Goal: Transaction & Acquisition: Download file/media

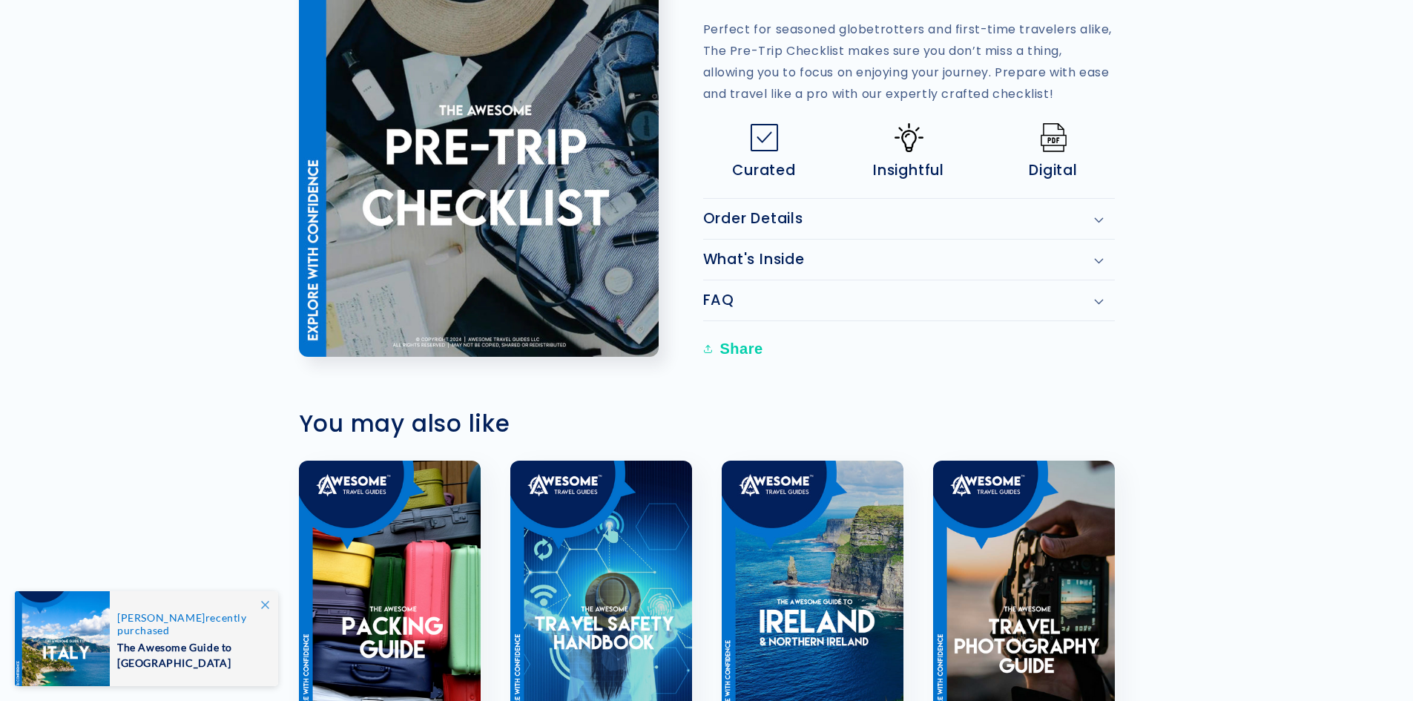
scroll to position [519, 0]
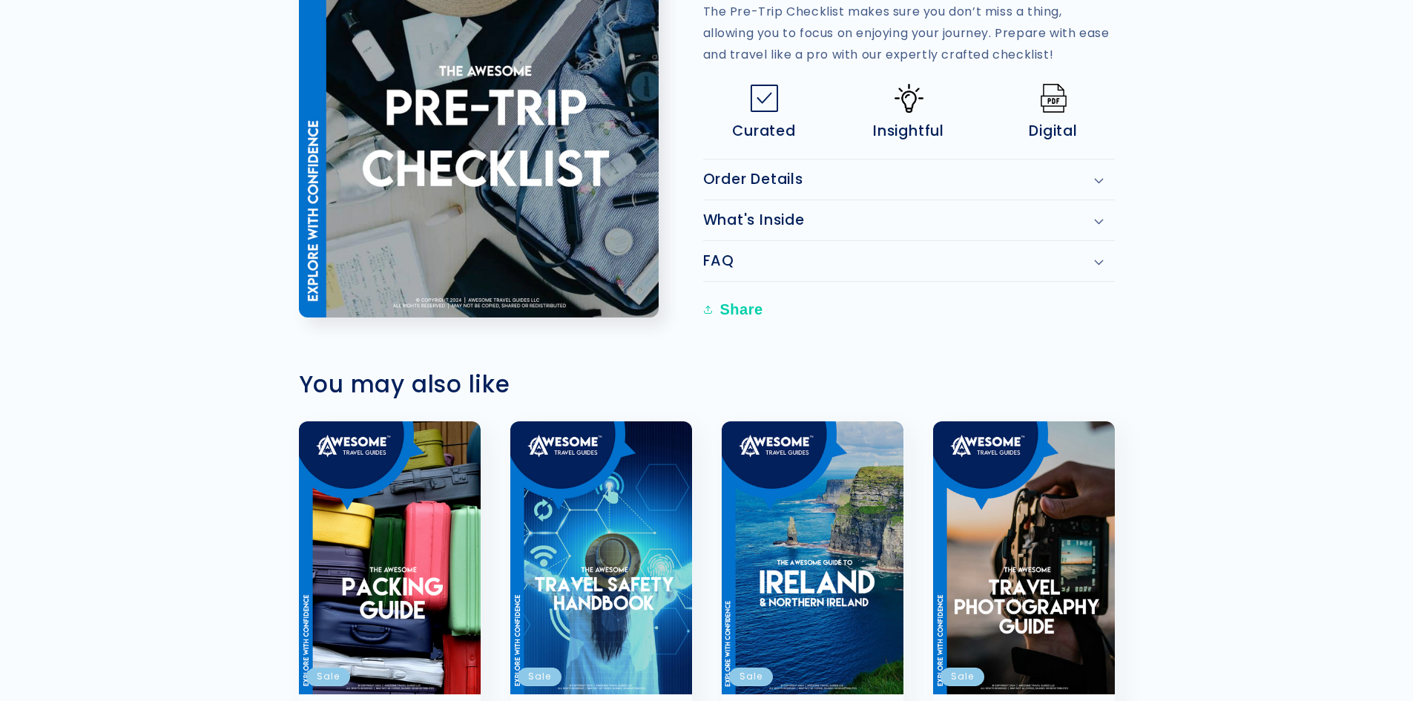
click at [1104, 214] on div "What's Inside" at bounding box center [909, 220] width 412 height 18
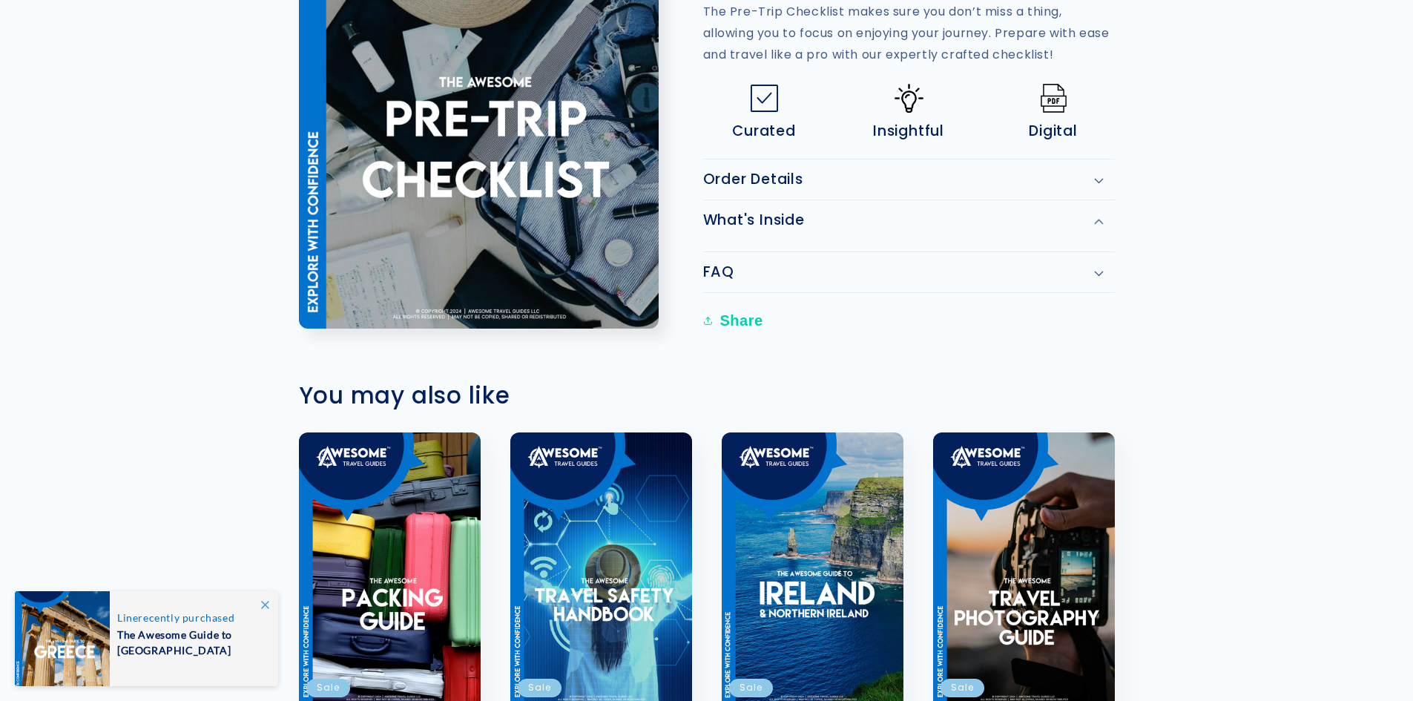
click at [1095, 222] on icon at bounding box center [1099, 222] width 10 height 6
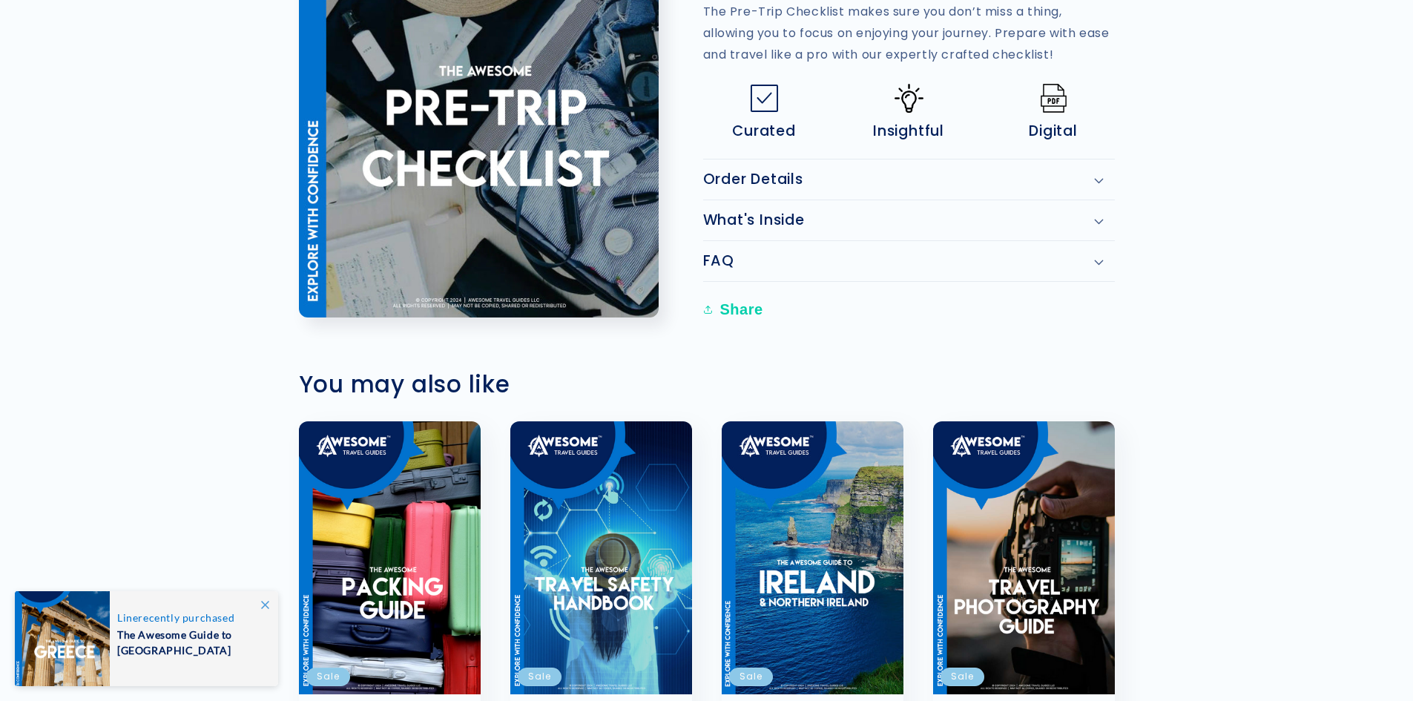
click at [760, 217] on h2 "What's Inside" at bounding box center [754, 220] width 102 height 18
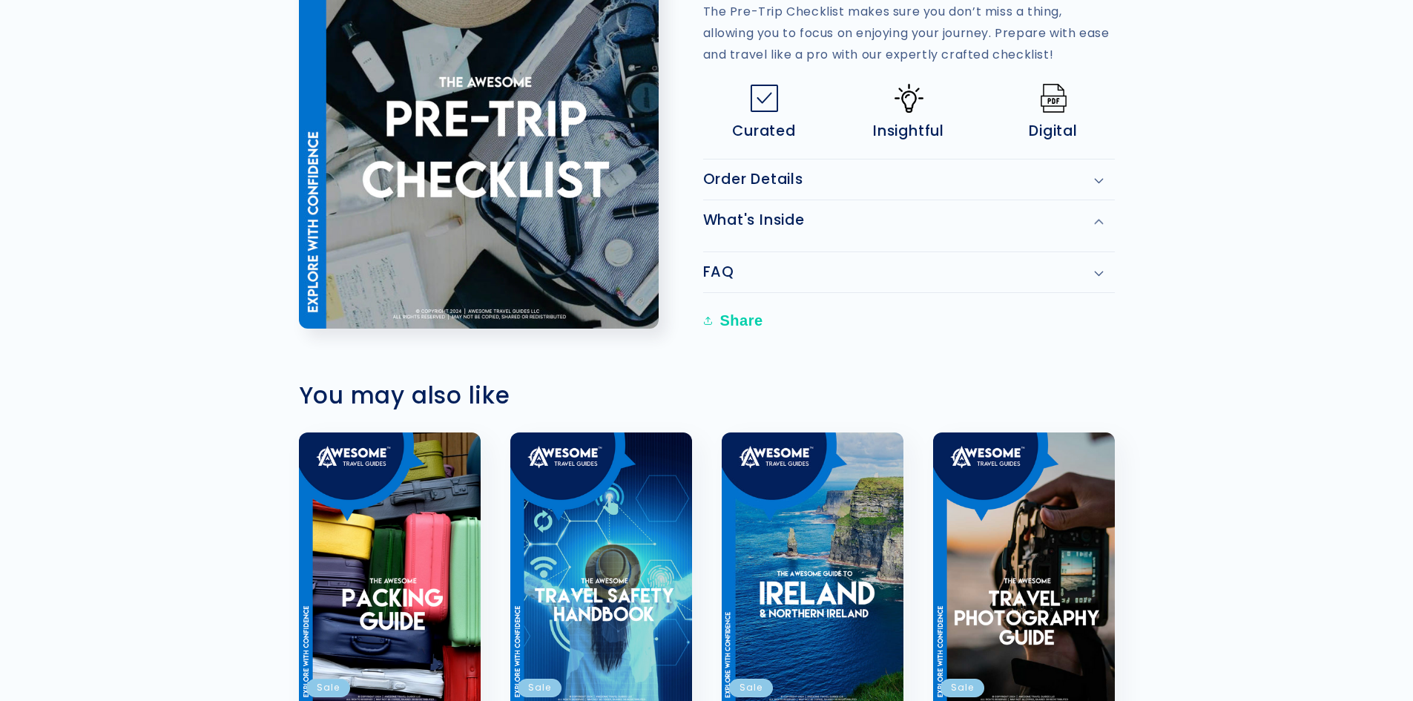
click at [763, 177] on h2 "Order Details" at bounding box center [753, 180] width 100 height 18
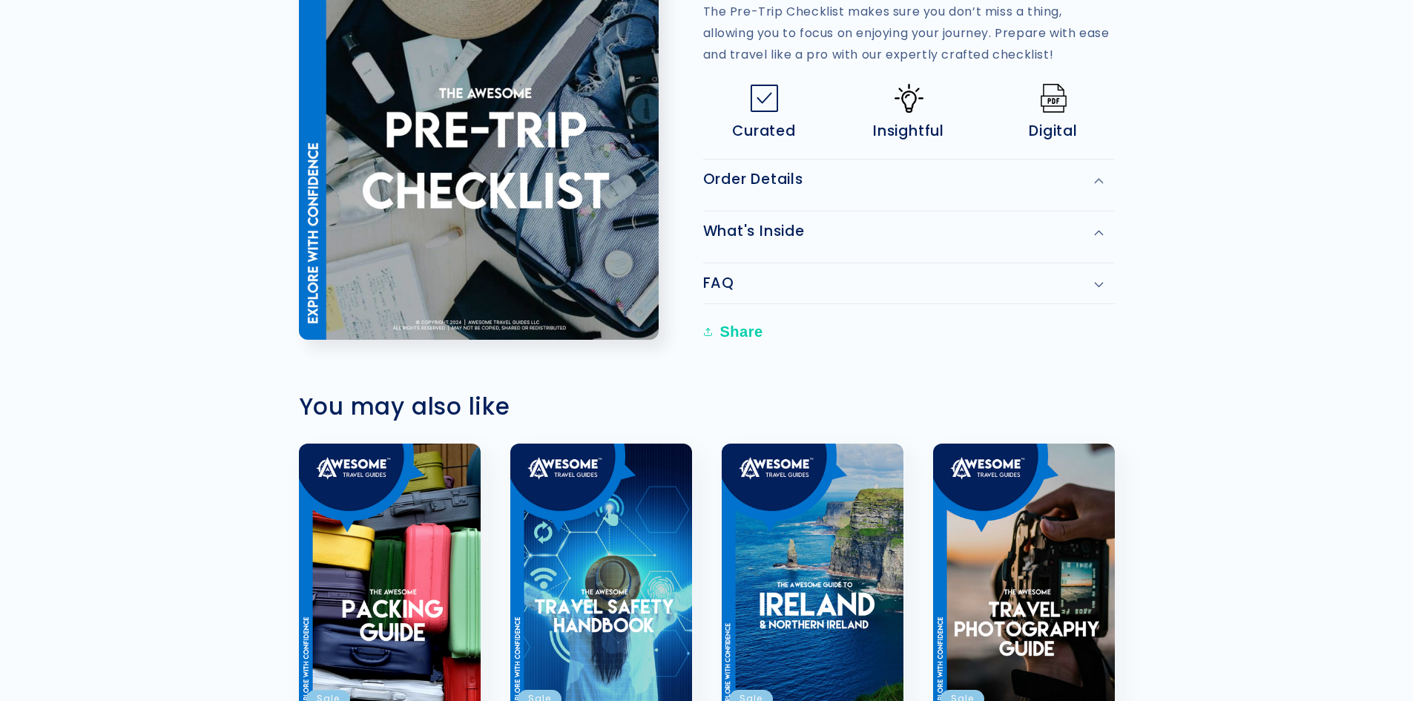
click at [1098, 177] on div "Order Details" at bounding box center [909, 180] width 412 height 18
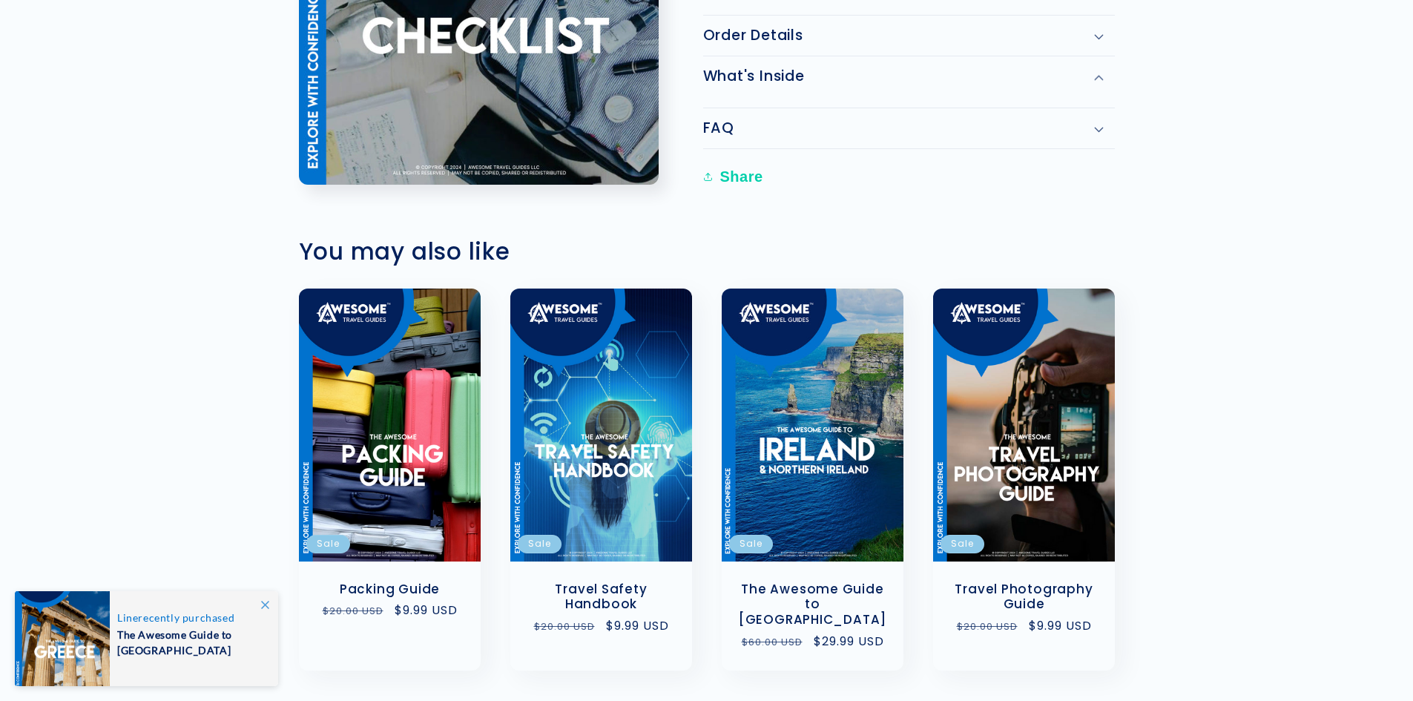
scroll to position [816, 0]
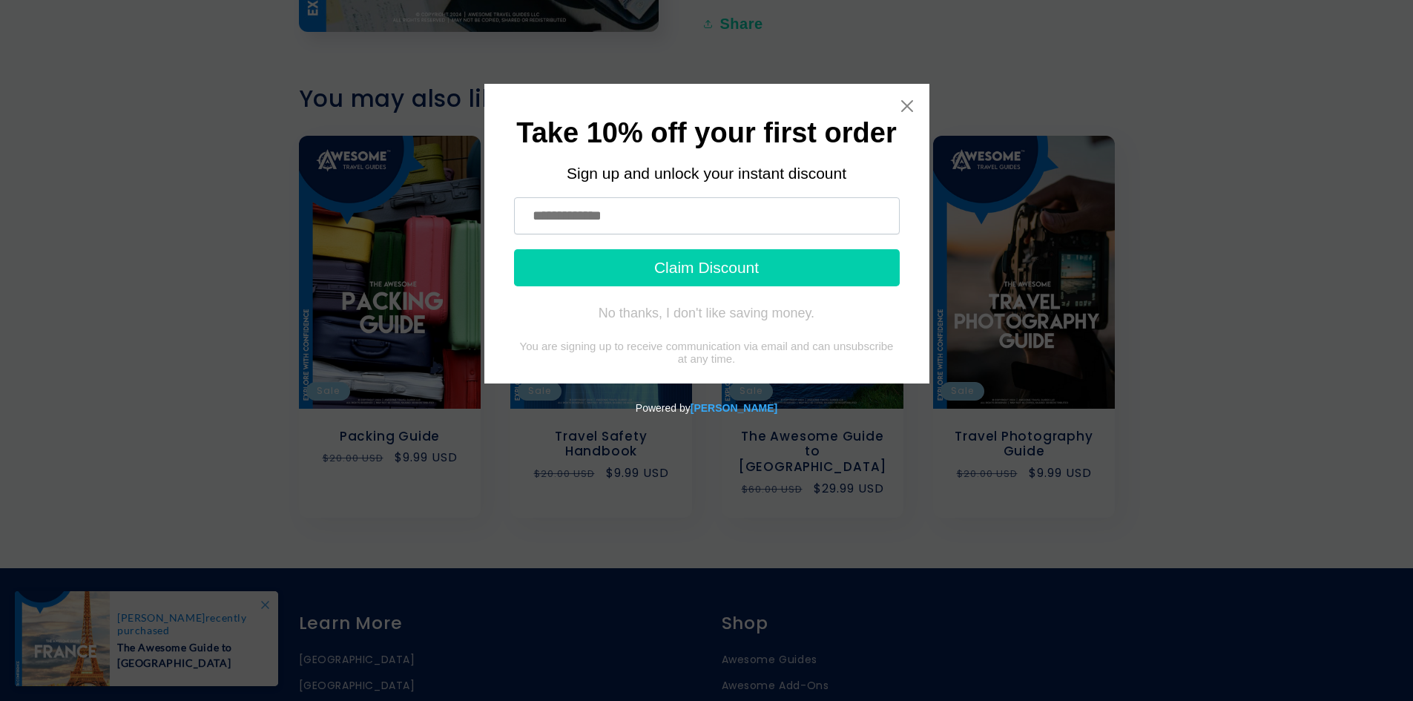
click at [599, 225] on input "text" at bounding box center [707, 215] width 386 height 37
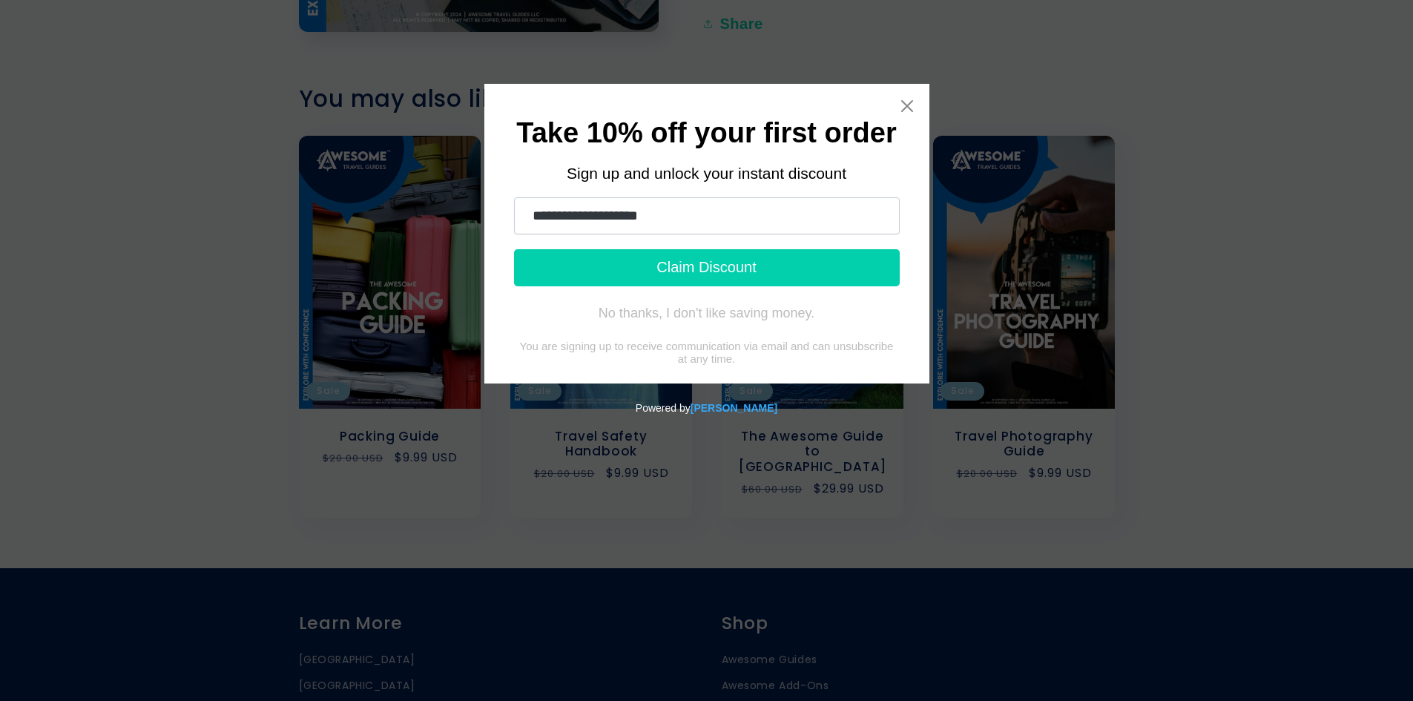
type input "**********"
click at [711, 266] on button "Claim Discount" at bounding box center [707, 267] width 386 height 37
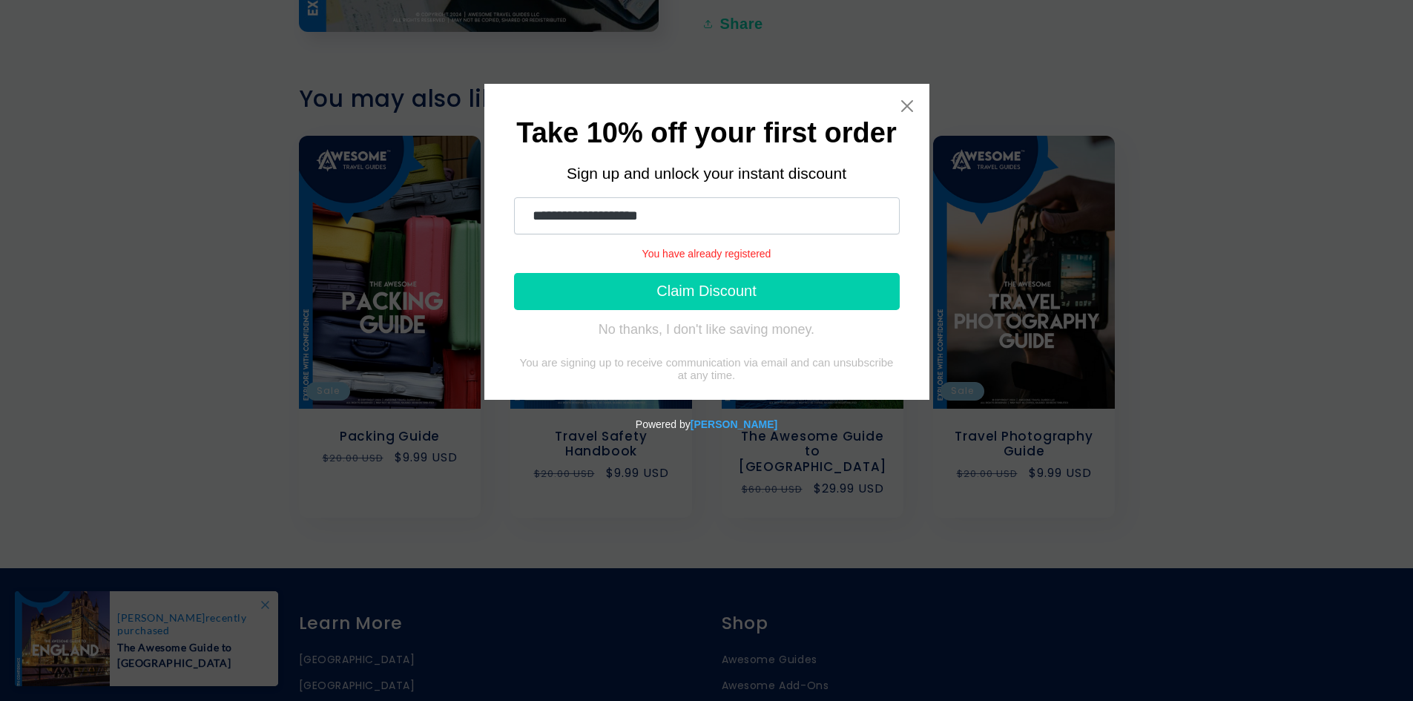
click at [724, 290] on button "Claim Discount" at bounding box center [707, 291] width 386 height 37
click at [908, 94] on div "**********" at bounding box center [706, 242] width 445 height 316
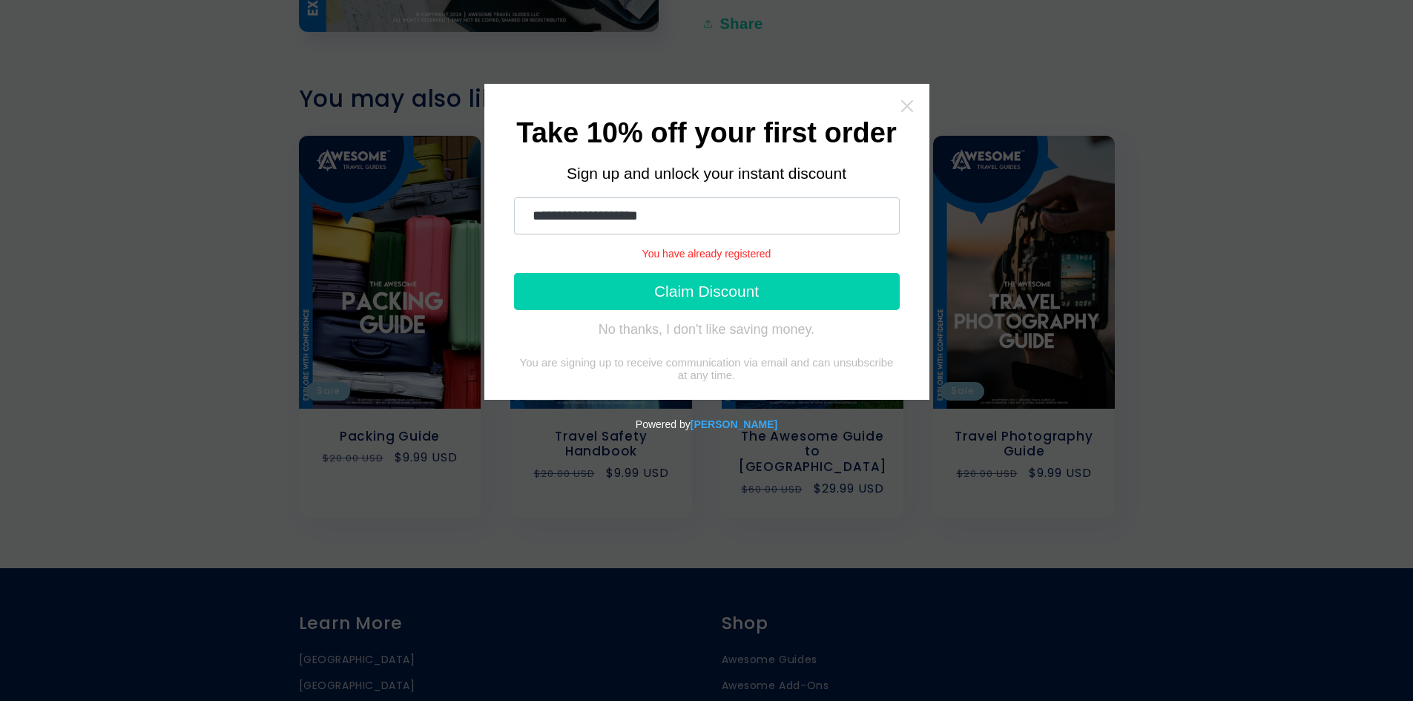
click at [906, 101] on icon "Close widget" at bounding box center [907, 106] width 15 height 15
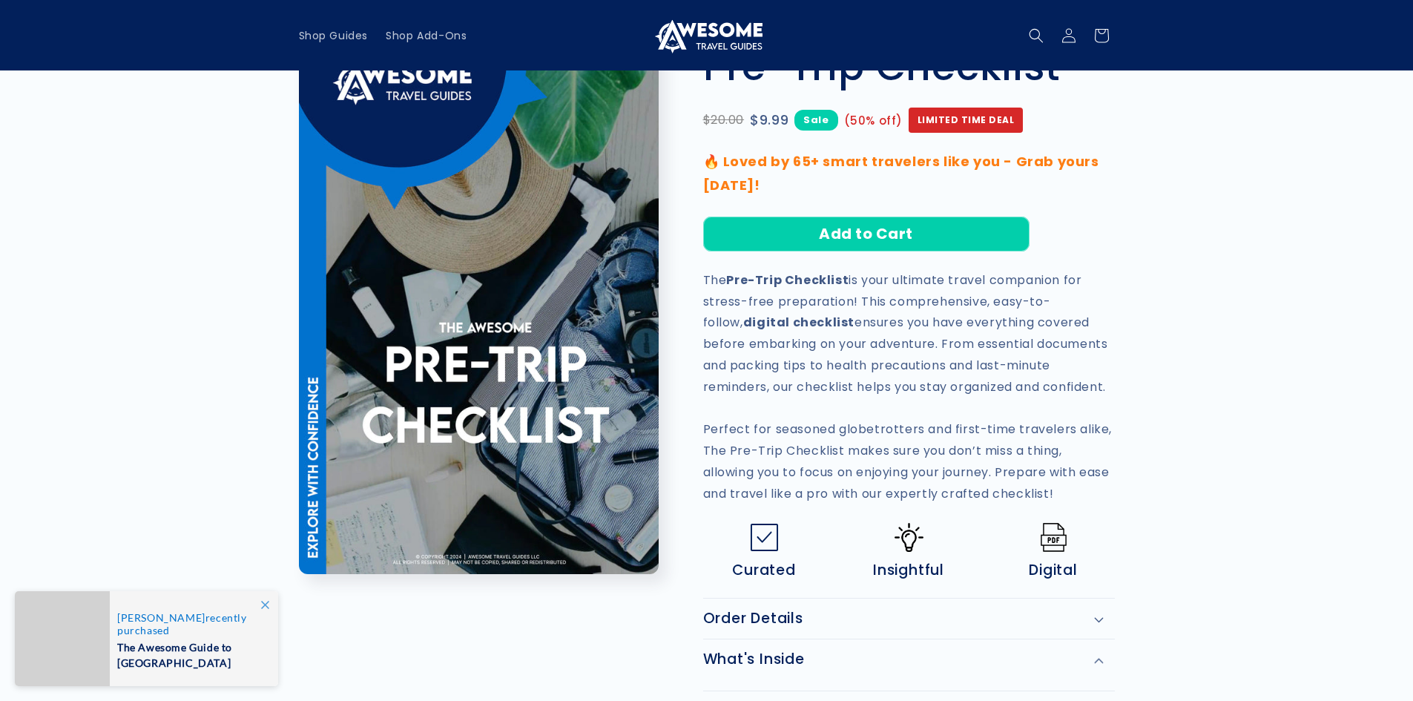
scroll to position [0, 0]
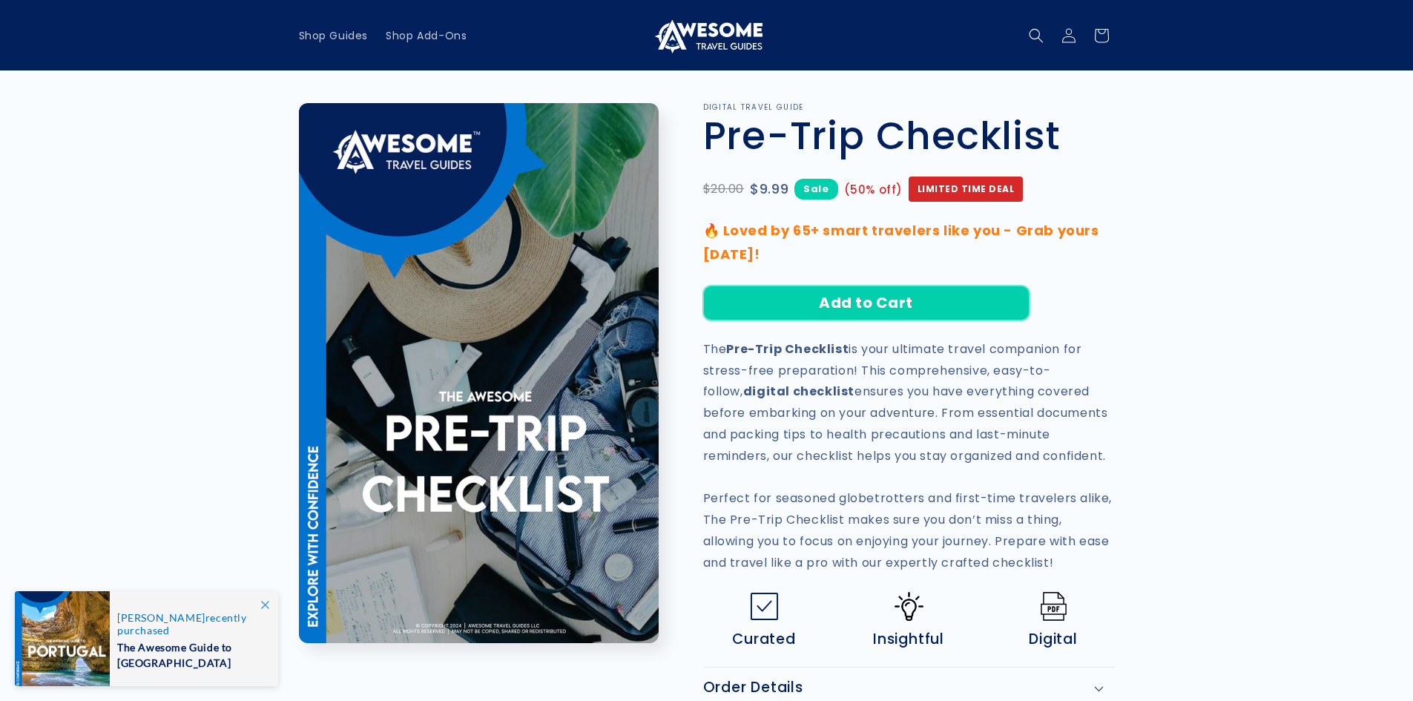
click at [874, 297] on button "Add to Cart" at bounding box center [866, 303] width 326 height 35
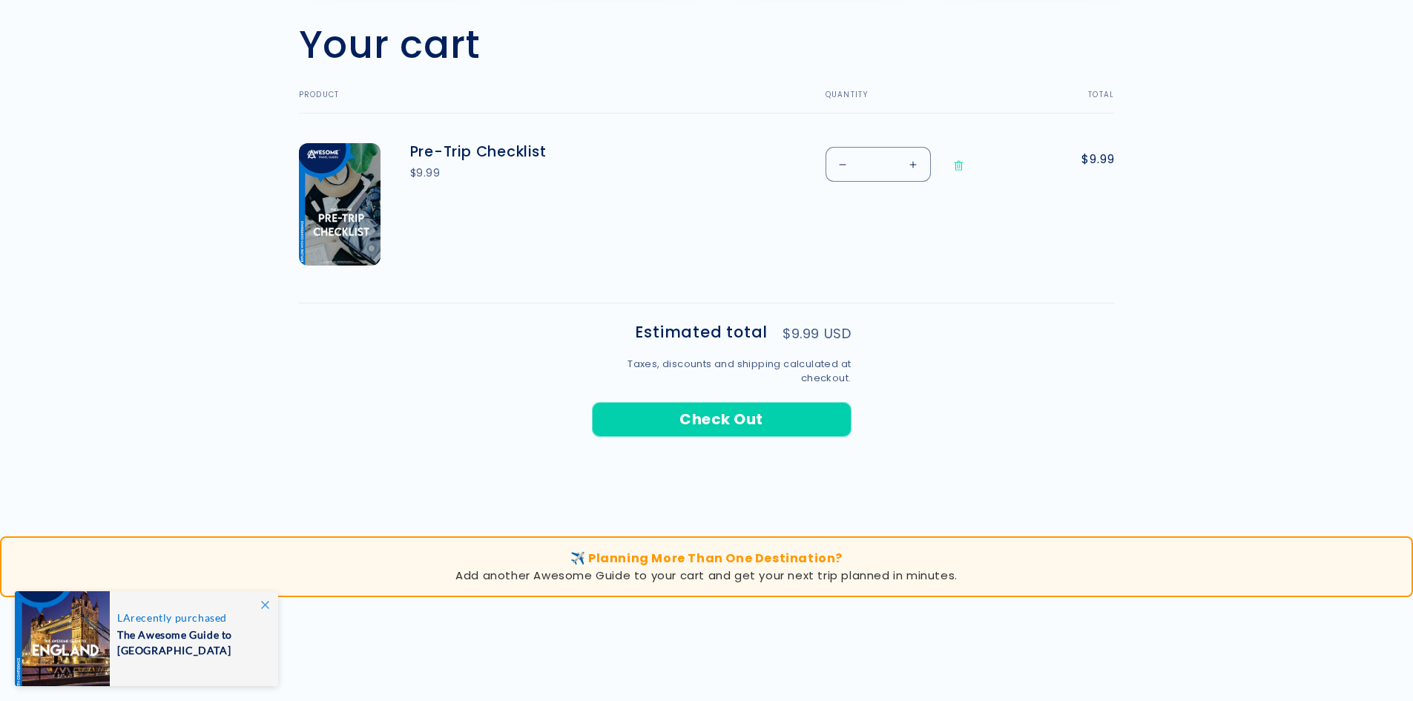
scroll to position [519, 0]
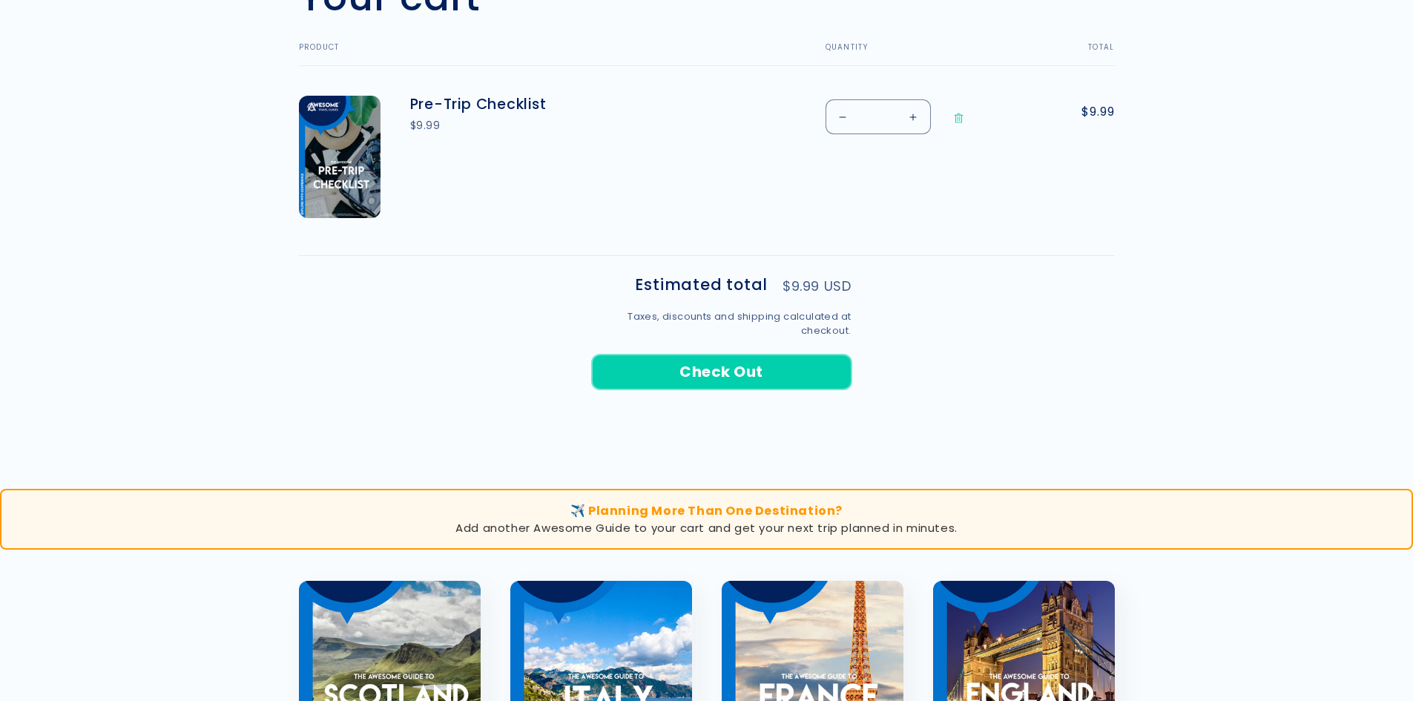
click at [726, 368] on button "Check Out" at bounding box center [722, 372] width 260 height 35
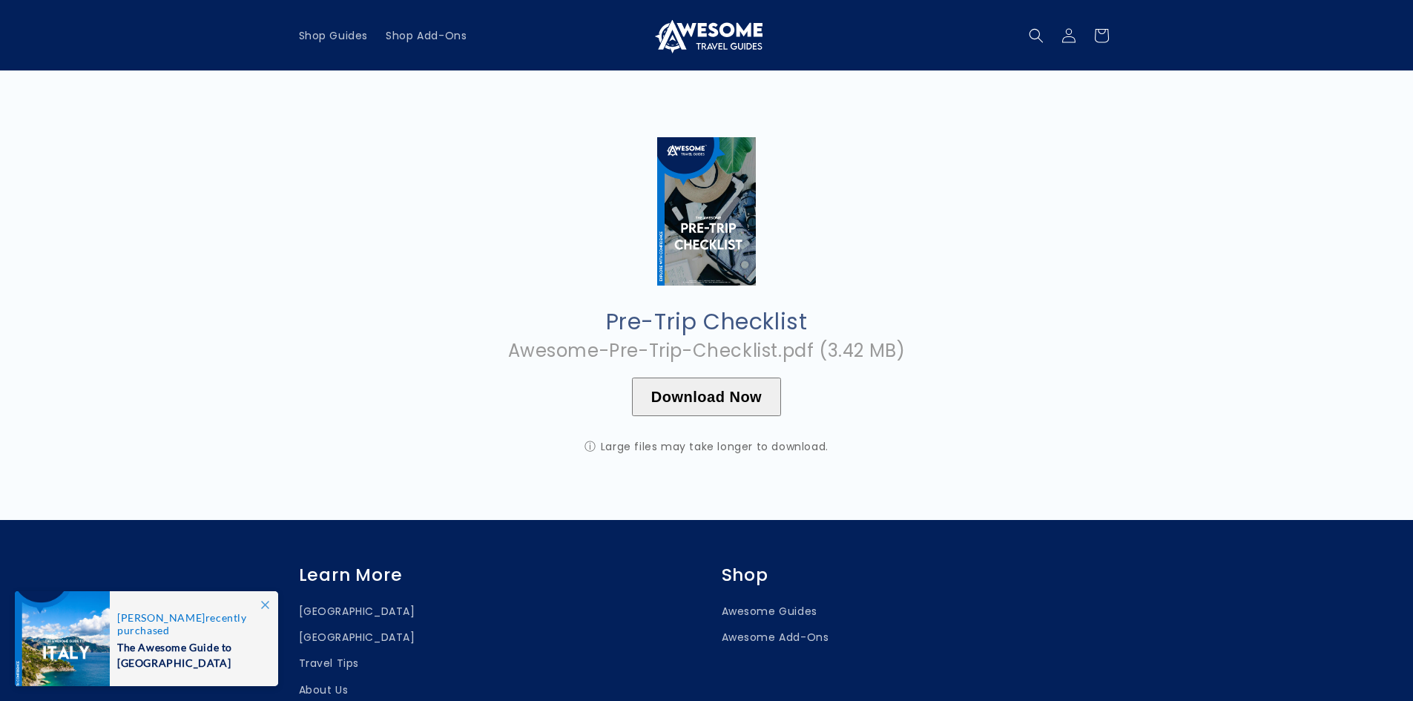
click at [702, 393] on button "Download Now" at bounding box center [706, 397] width 149 height 39
type button "Awesome-Pre-Trip-Checklist.pdf"
